Goal: Task Accomplishment & Management: Use online tool/utility

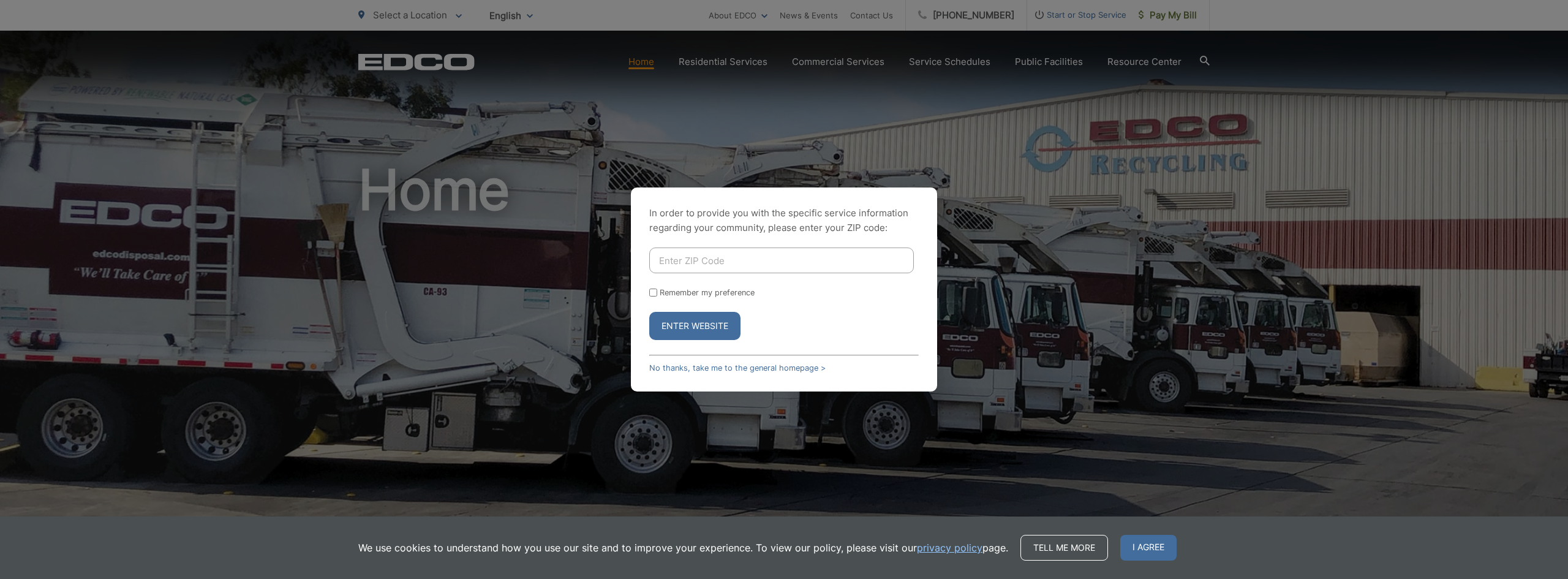
click at [808, 242] on div "In order to provide you with the specific service information regarding your co…" at bounding box center [784, 290] width 306 height 204
drag, startPoint x: 802, startPoint y: 250, endPoint x: 798, endPoint y: 259, distance: 9.8
click at [802, 250] on input "Enter ZIP Code" at bounding box center [781, 260] width 264 height 26
type input "92028"
click at [698, 331] on button "Enter Website" at bounding box center [695, 326] width 91 height 28
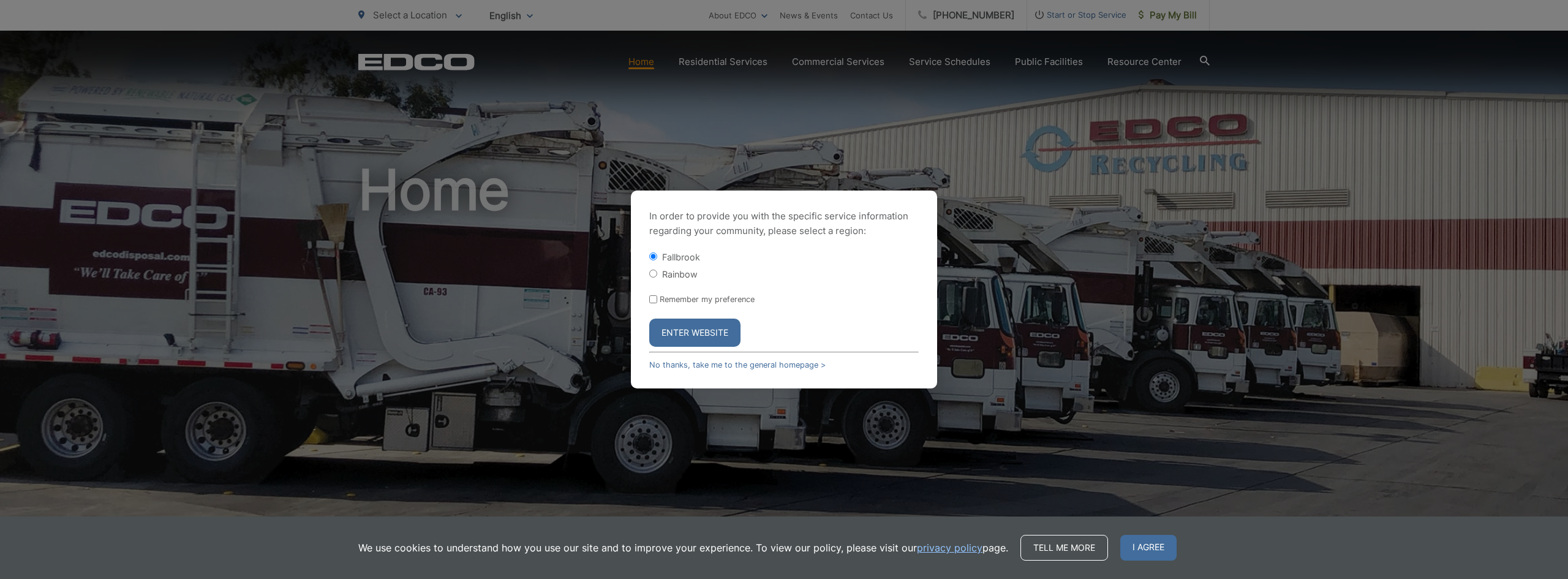
click at [700, 343] on button "Enter Website" at bounding box center [695, 332] width 91 height 28
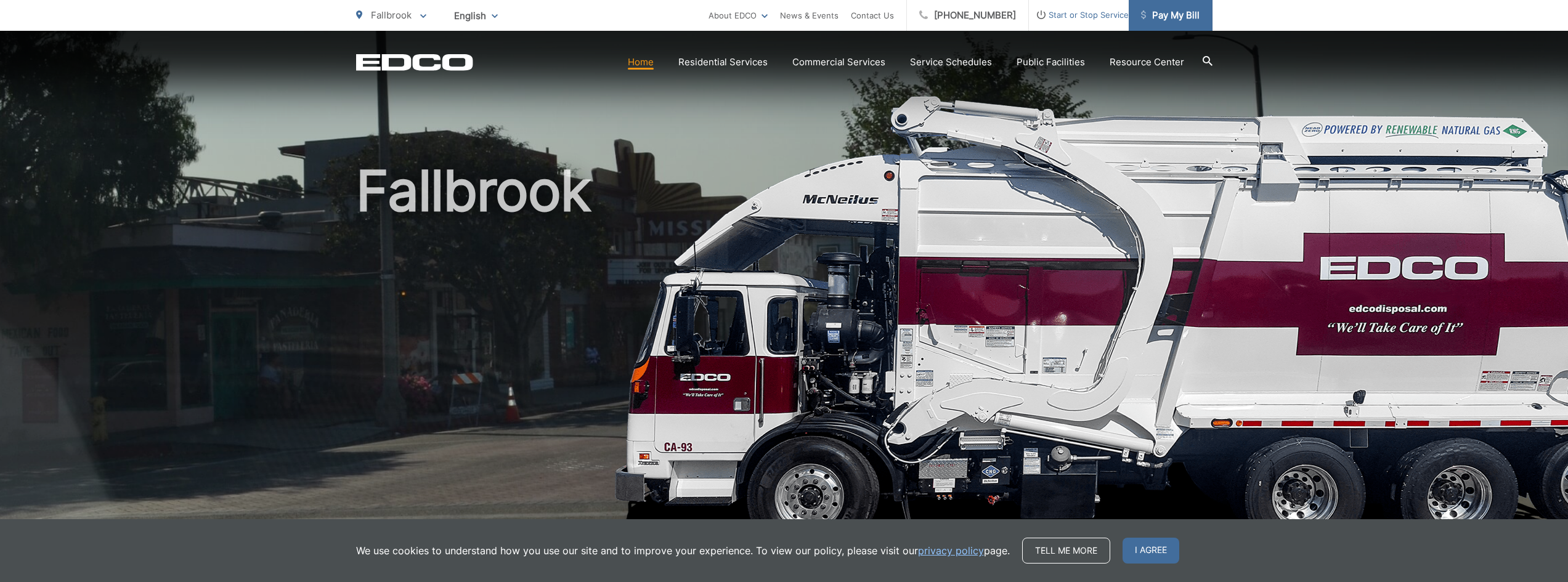
click at [1164, 21] on span "Pay My Bill" at bounding box center [1170, 16] width 58 height 15
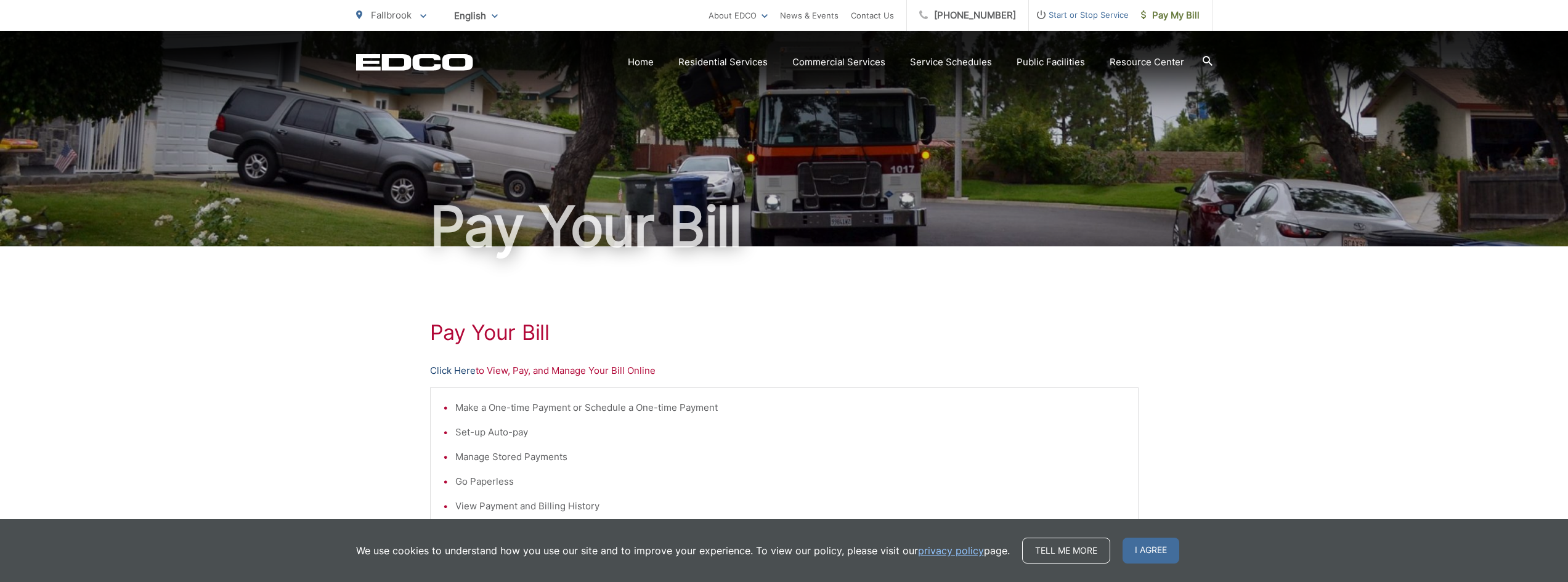
click at [453, 372] on link "Click Here" at bounding box center [453, 371] width 45 height 15
